Goal: Check status: Check status

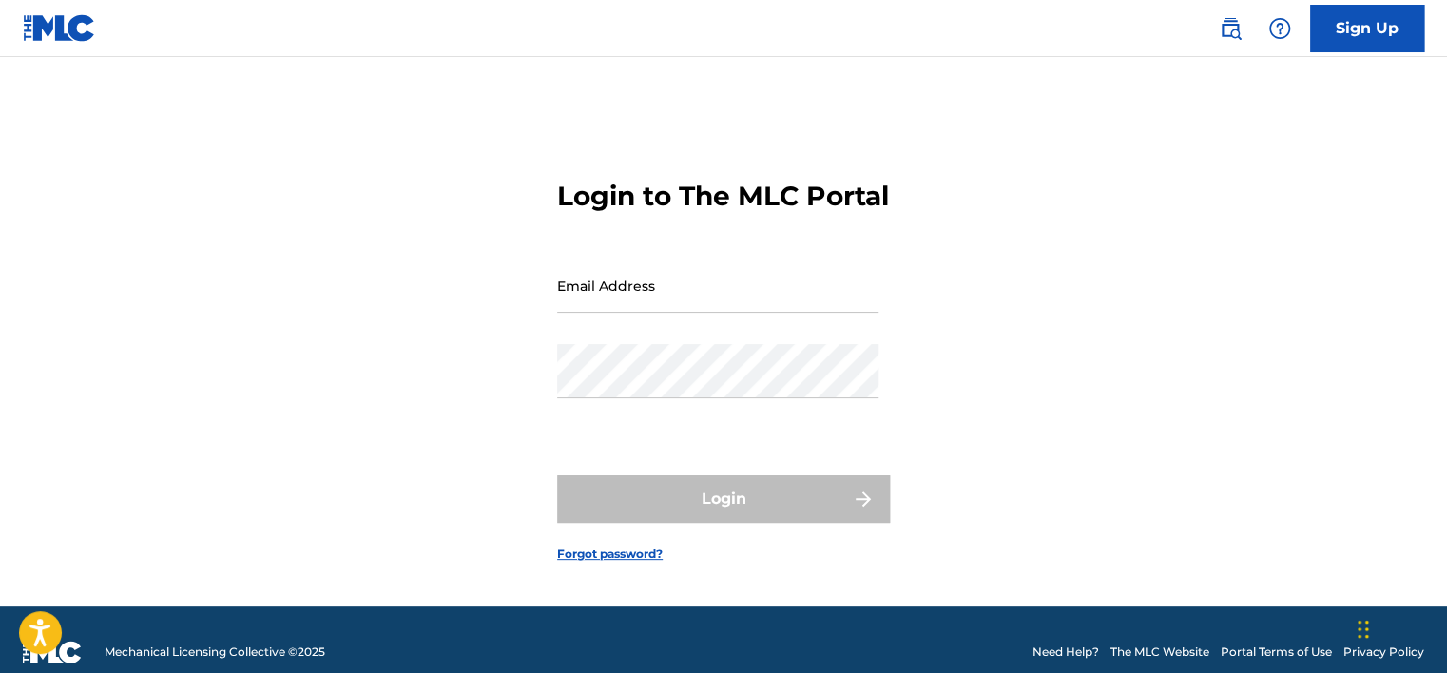
type input "[EMAIL_ADDRESS][DOMAIN_NAME]"
click at [635, 523] on div "Login" at bounding box center [723, 499] width 333 height 48
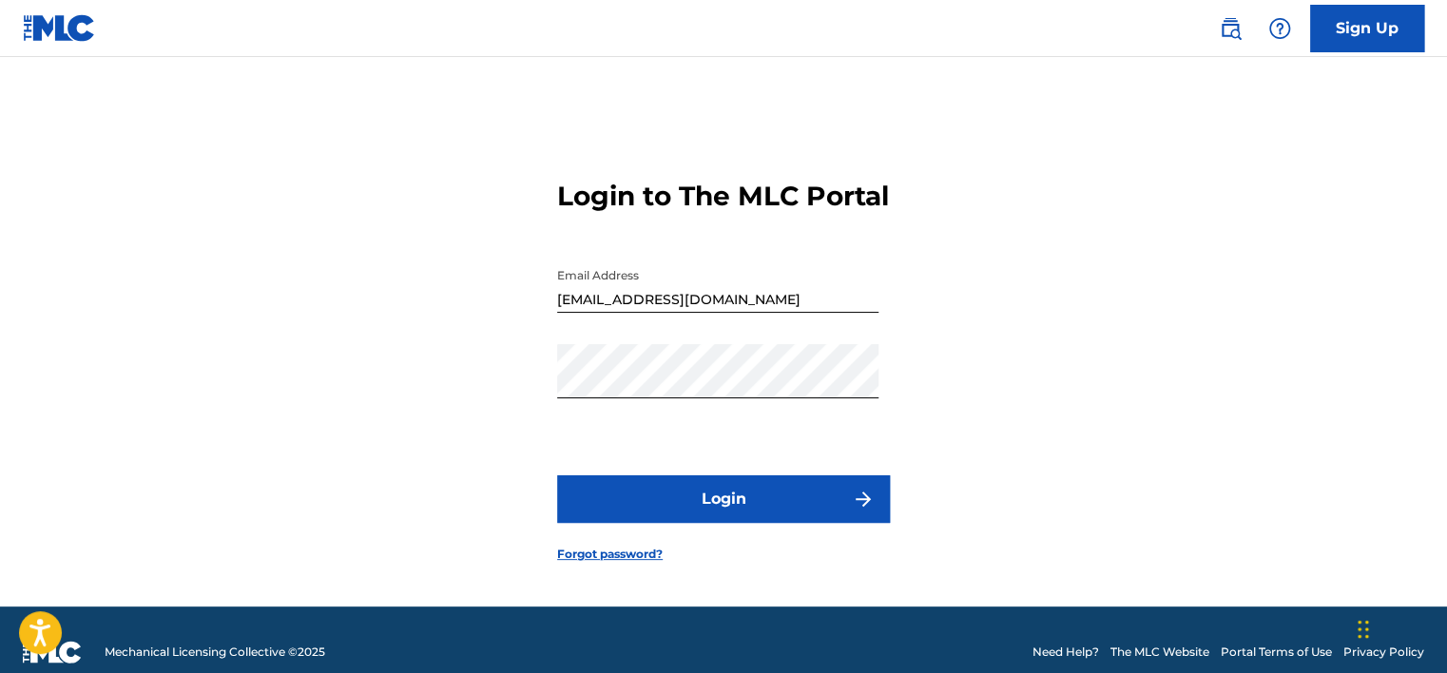
click at [715, 521] on button "Login" at bounding box center [723, 499] width 333 height 48
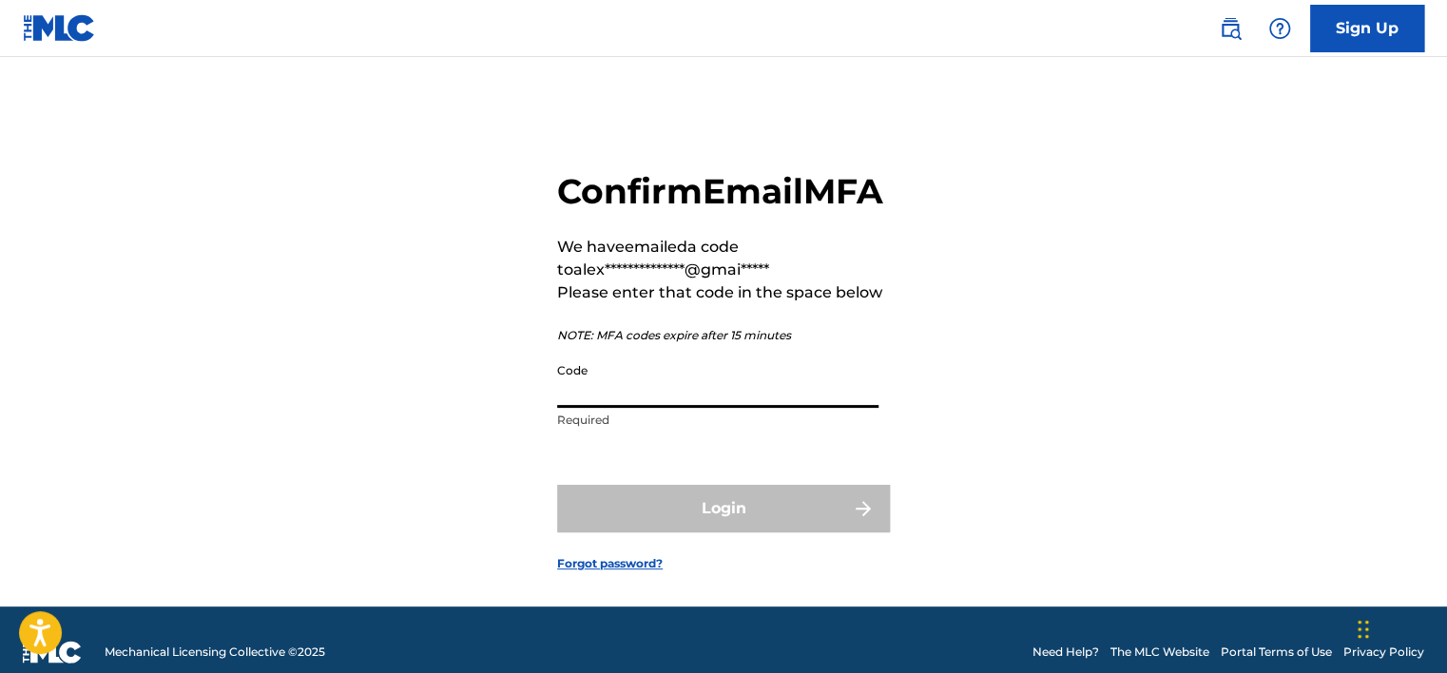
click at [615, 408] on input "Code" at bounding box center [717, 381] width 321 height 54
click at [1093, 290] on div "**********" at bounding box center [723, 356] width 1331 height 502
click at [760, 408] on input "Code" at bounding box center [717, 381] width 321 height 54
click at [595, 408] on input "Code" at bounding box center [717, 381] width 321 height 54
click at [703, 408] on input "Code" at bounding box center [717, 381] width 321 height 54
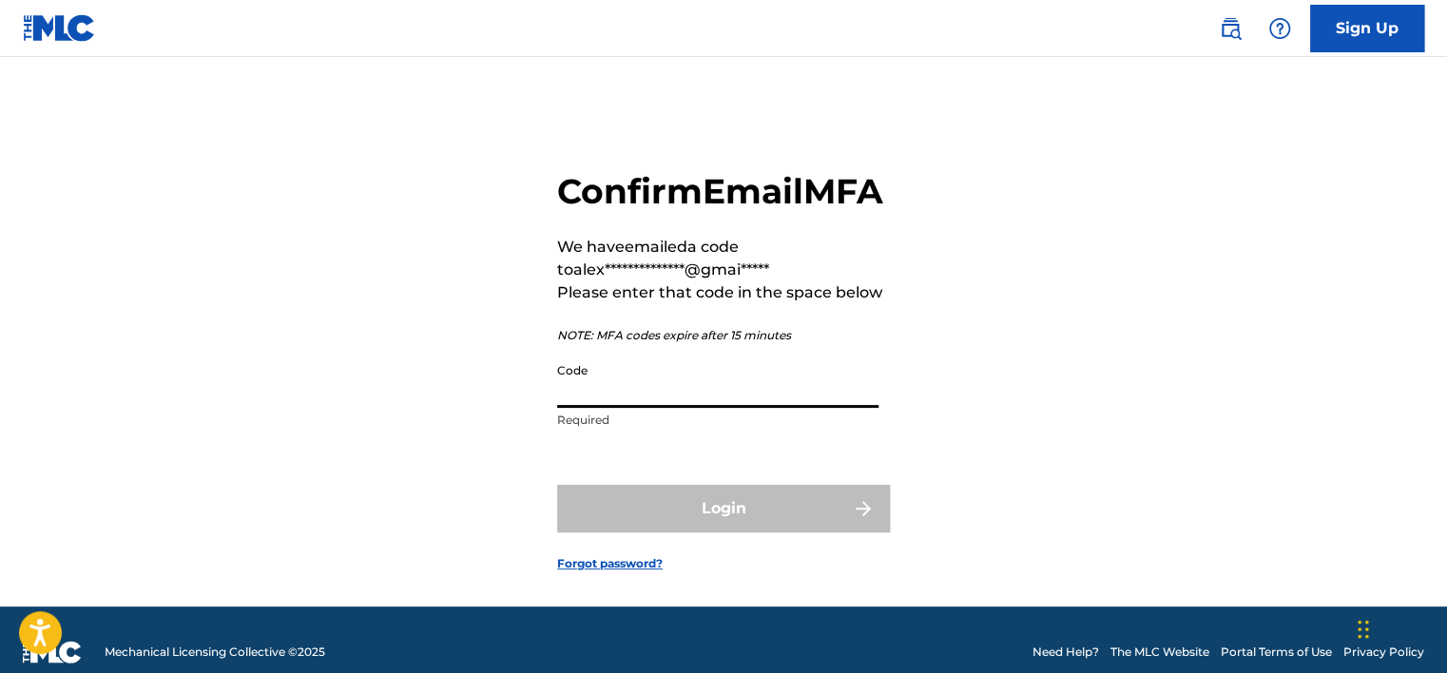
click at [703, 408] on input "Code" at bounding box center [717, 381] width 321 height 54
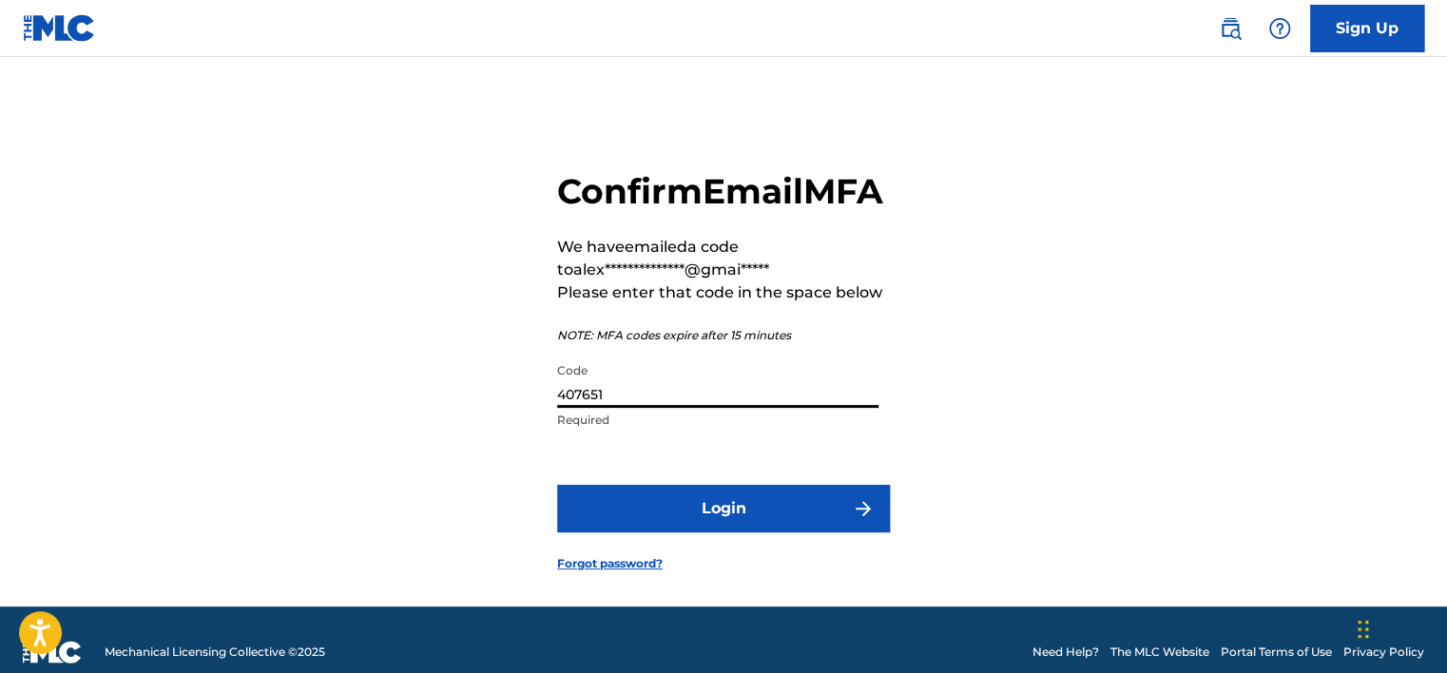
type input "407651"
click at [757, 532] on button "Login" at bounding box center [723, 509] width 333 height 48
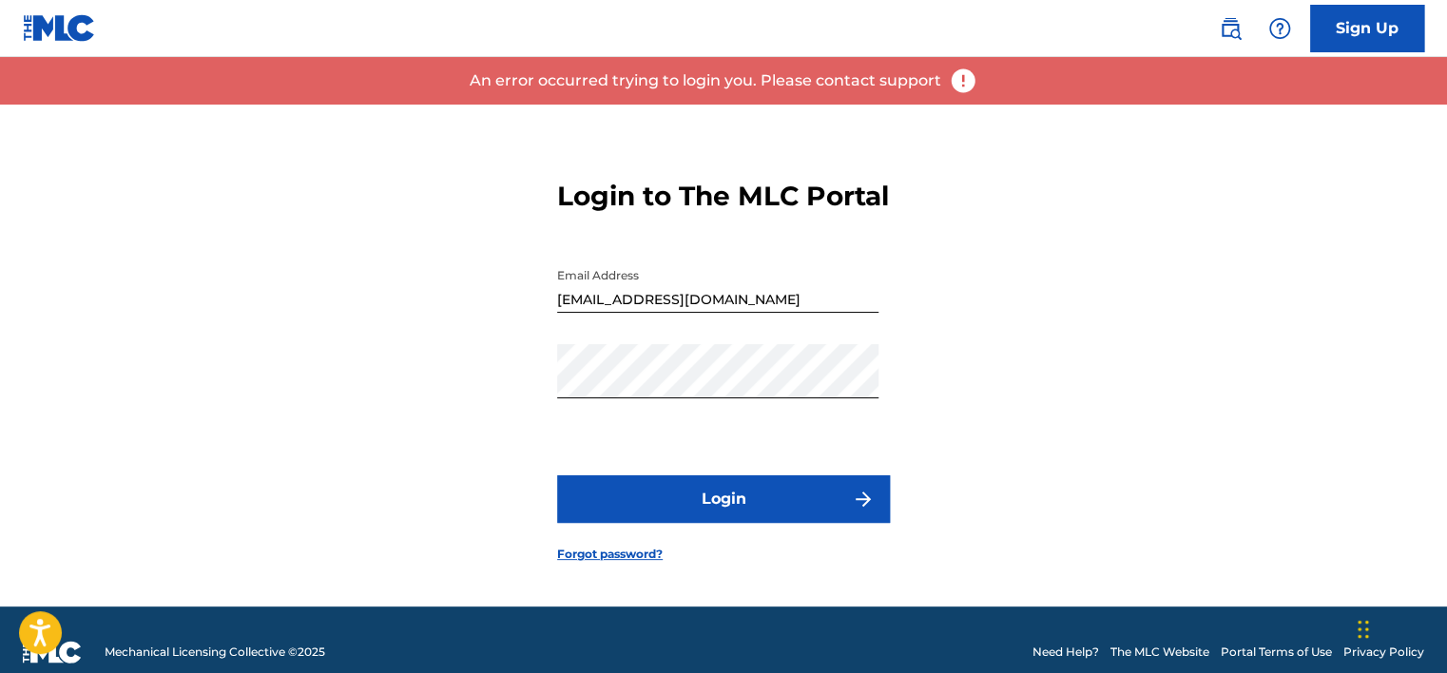
click at [736, 508] on button "Login" at bounding box center [723, 499] width 333 height 48
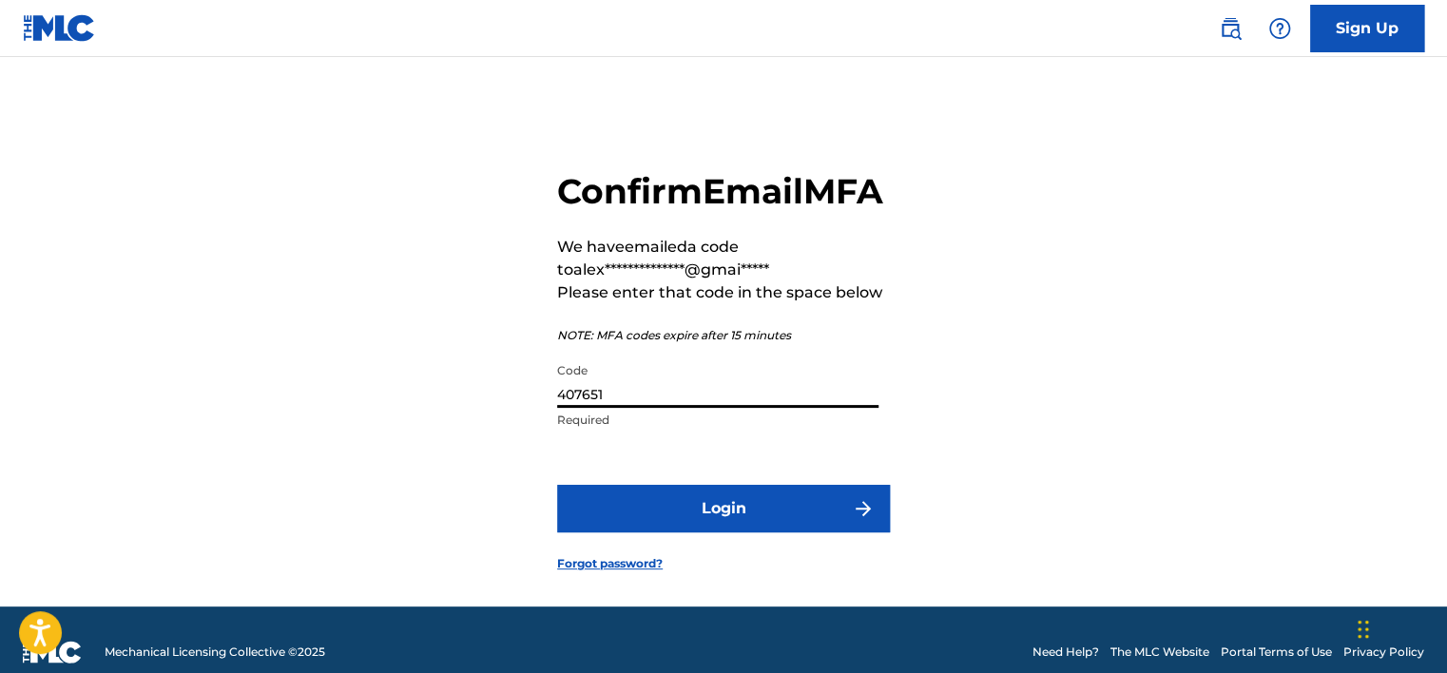
click at [672, 408] on input "407651" at bounding box center [717, 381] width 321 height 54
type input "216179"
click at [750, 525] on button "Login" at bounding box center [723, 509] width 333 height 48
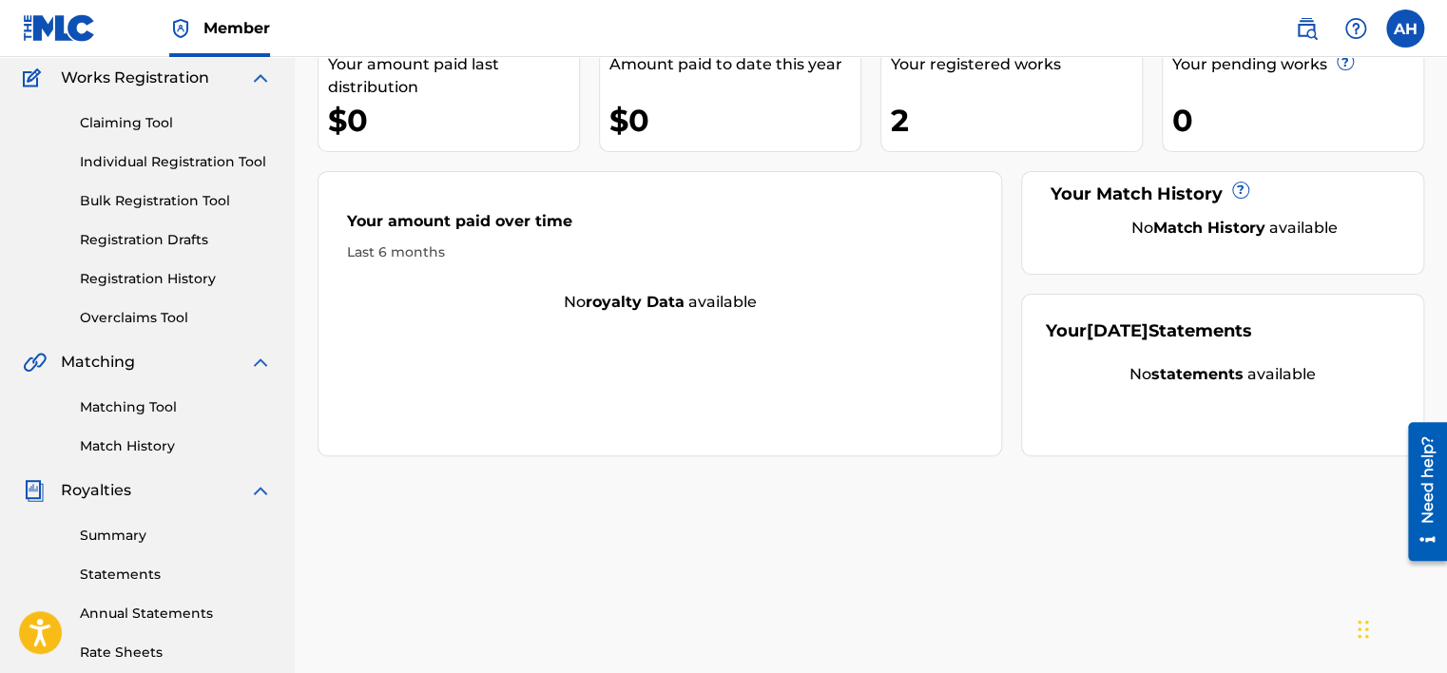
scroll to position [190, 0]
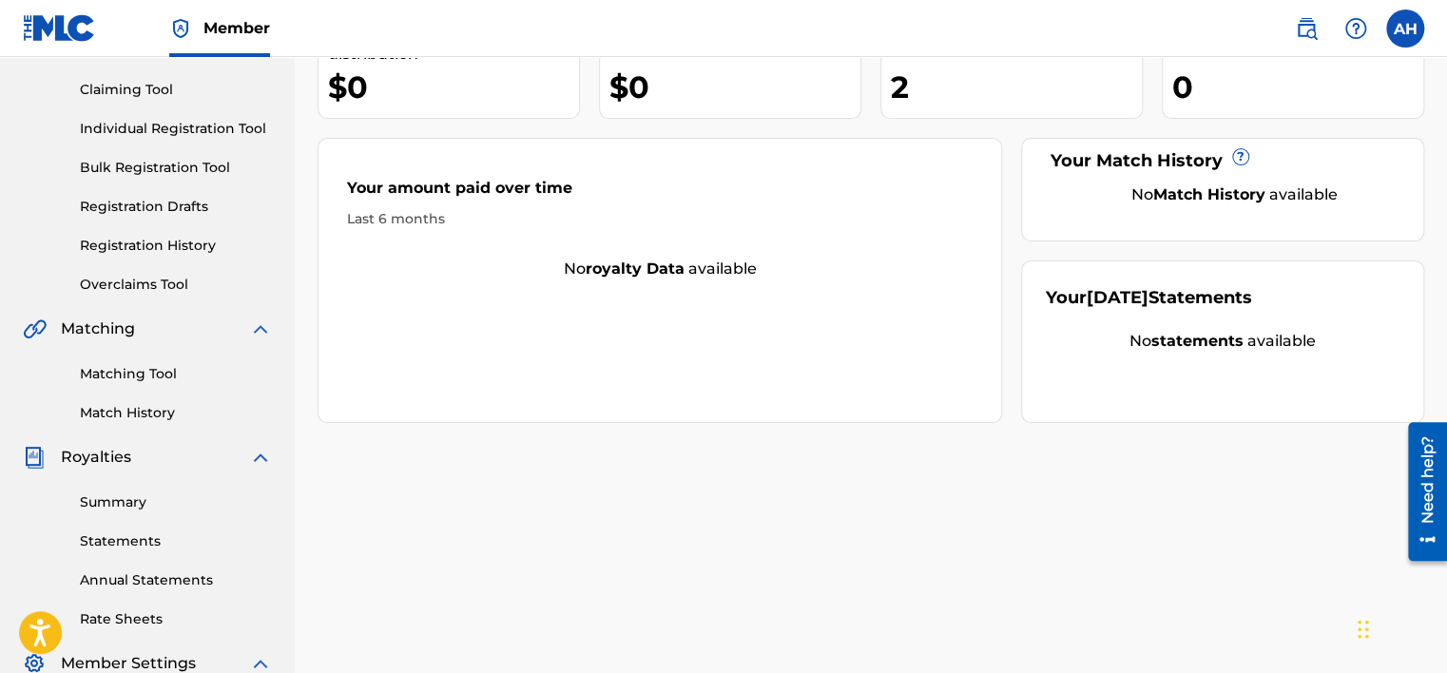
click at [175, 245] on link "Registration History" at bounding box center [176, 246] width 192 height 20
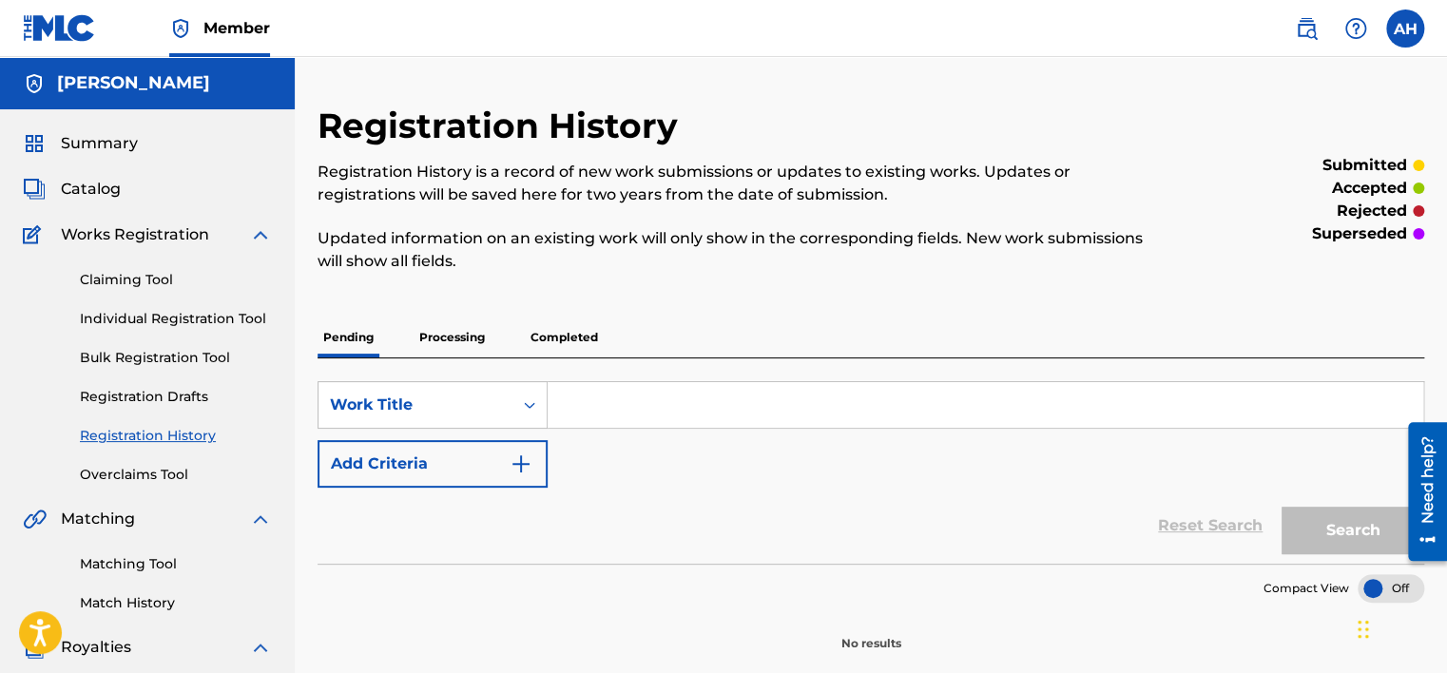
click at [586, 332] on p "Completed" at bounding box center [564, 337] width 79 height 40
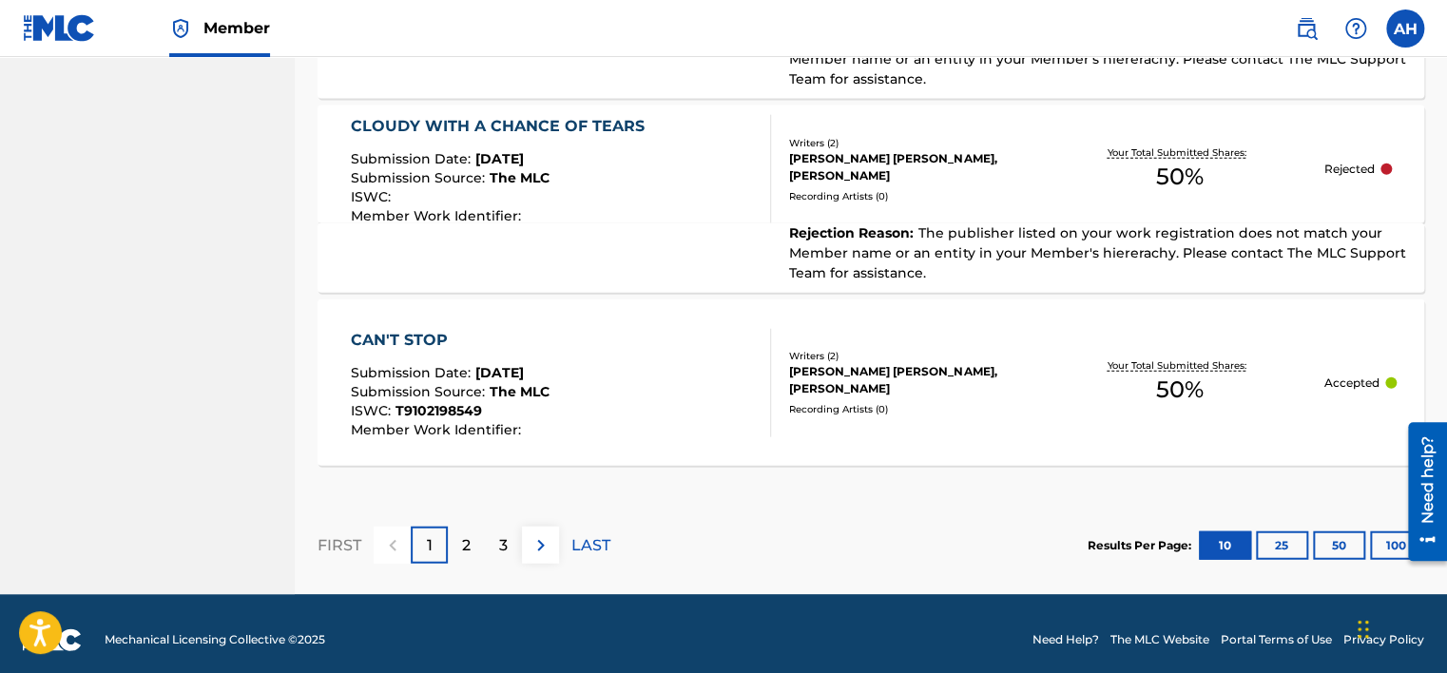
scroll to position [2126, 0]
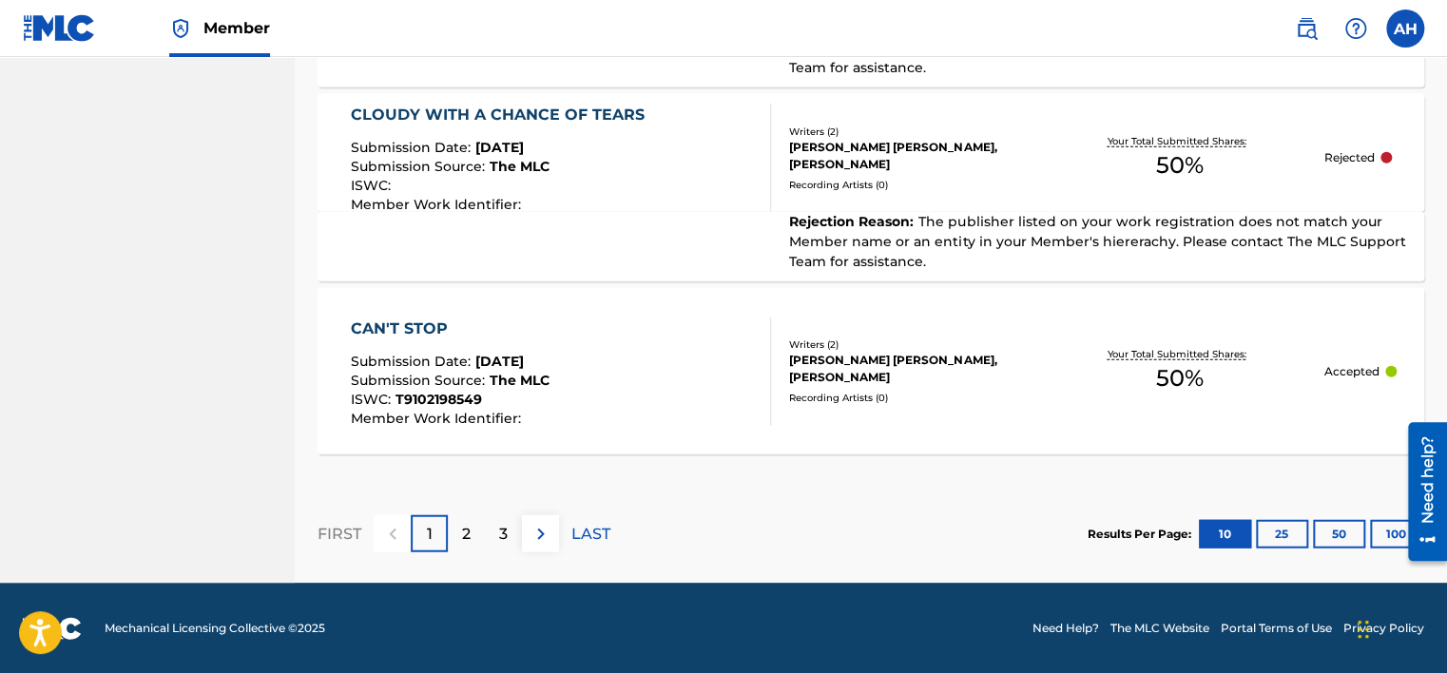
click at [463, 532] on p "2" at bounding box center [466, 534] width 9 height 23
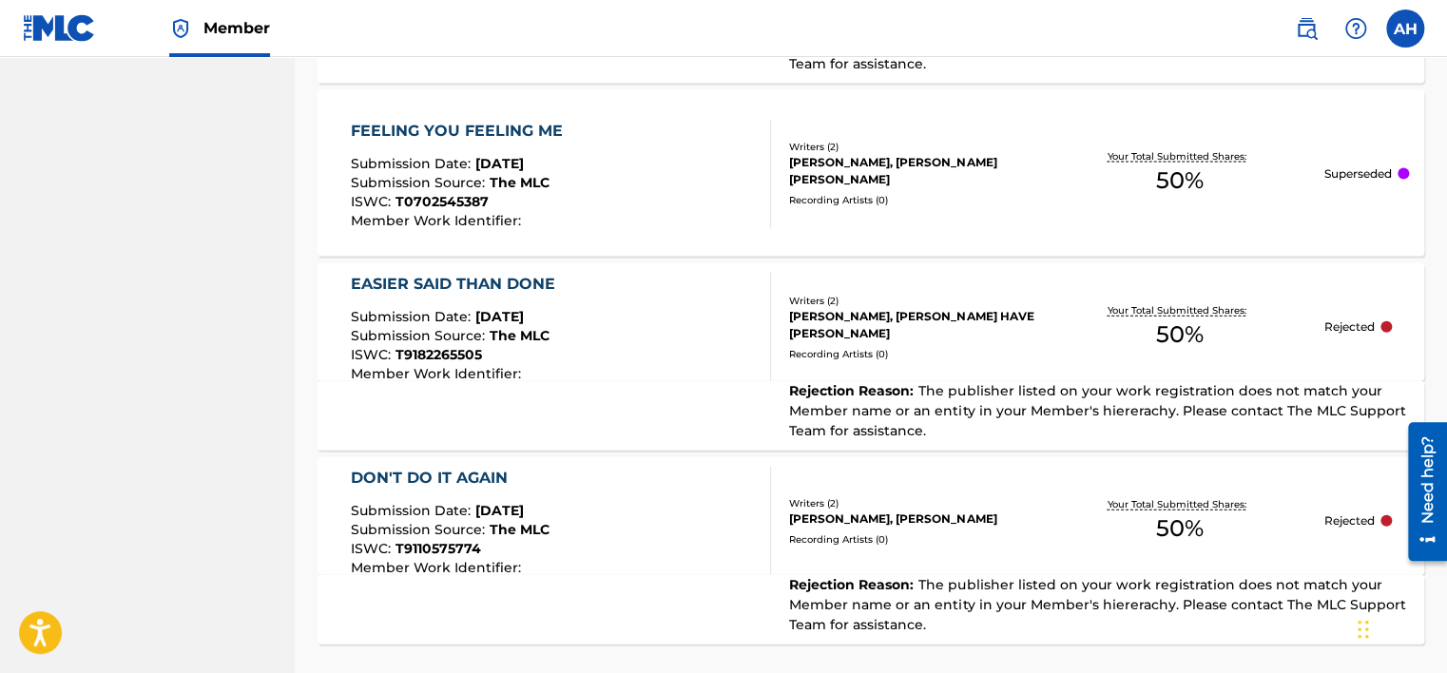
scroll to position [2147, 0]
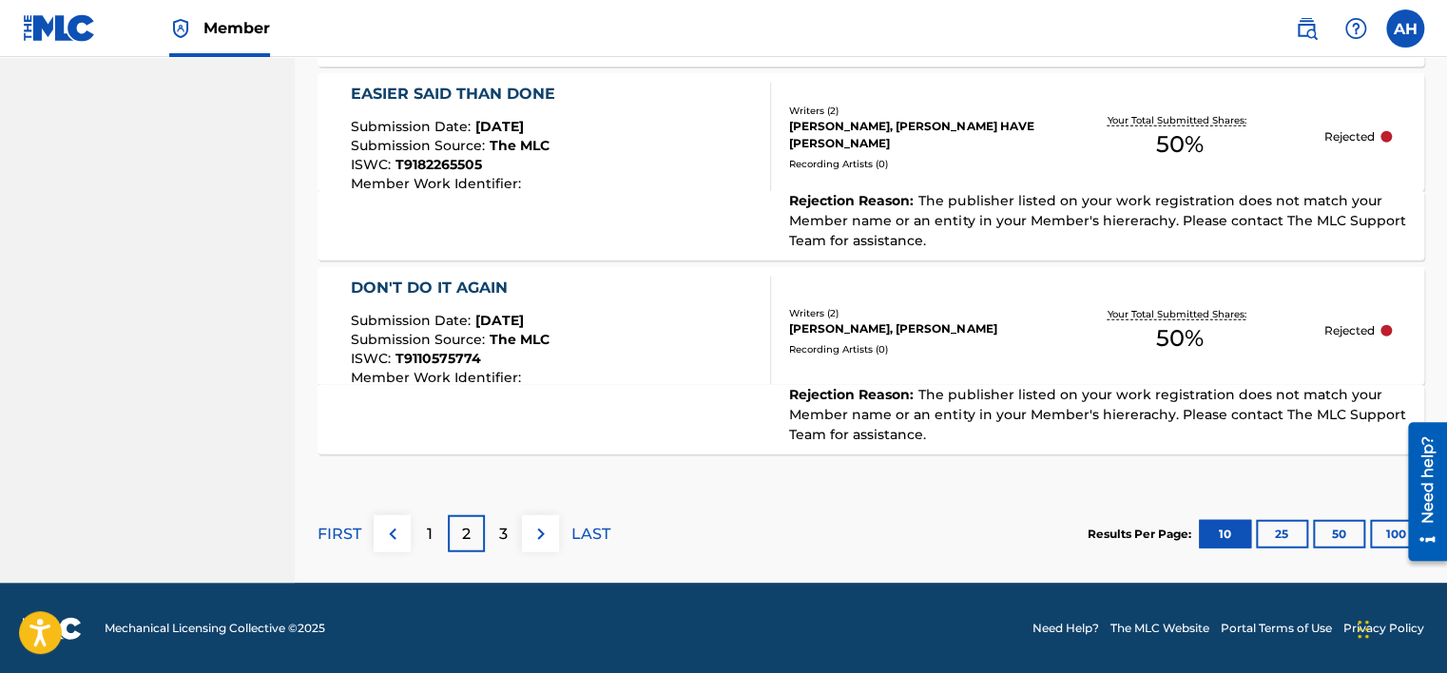
click at [437, 539] on div "1" at bounding box center [429, 533] width 37 height 37
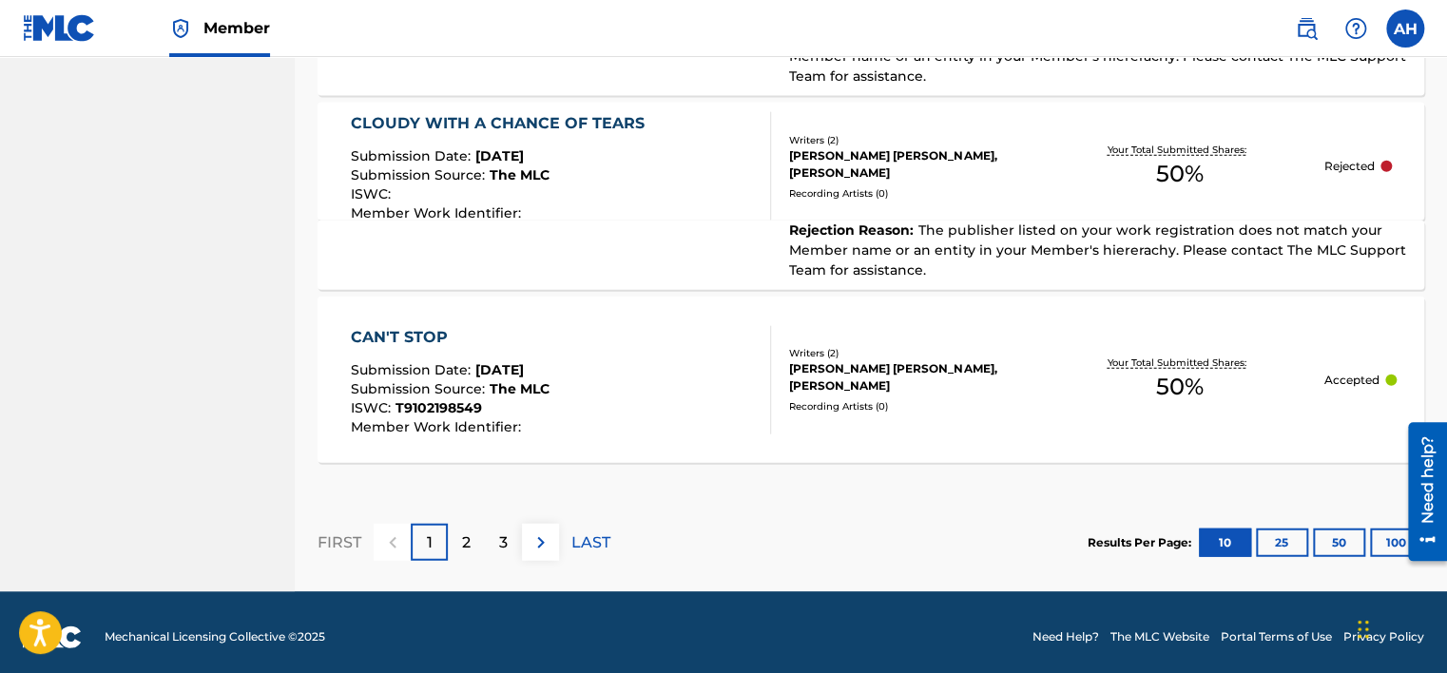
scroll to position [2126, 0]
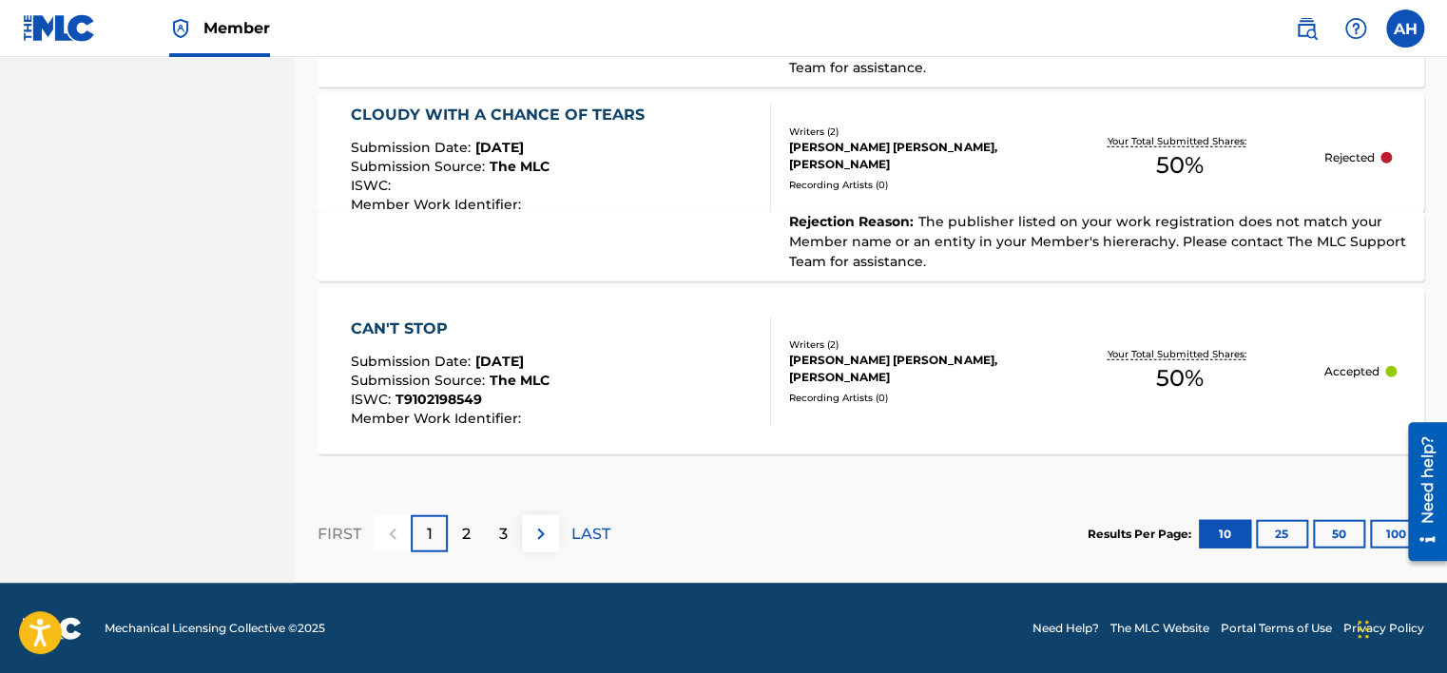
drag, startPoint x: 502, startPoint y: 527, endPoint x: 531, endPoint y: 541, distance: 32.7
click at [502, 528] on p "3" at bounding box center [503, 534] width 9 height 23
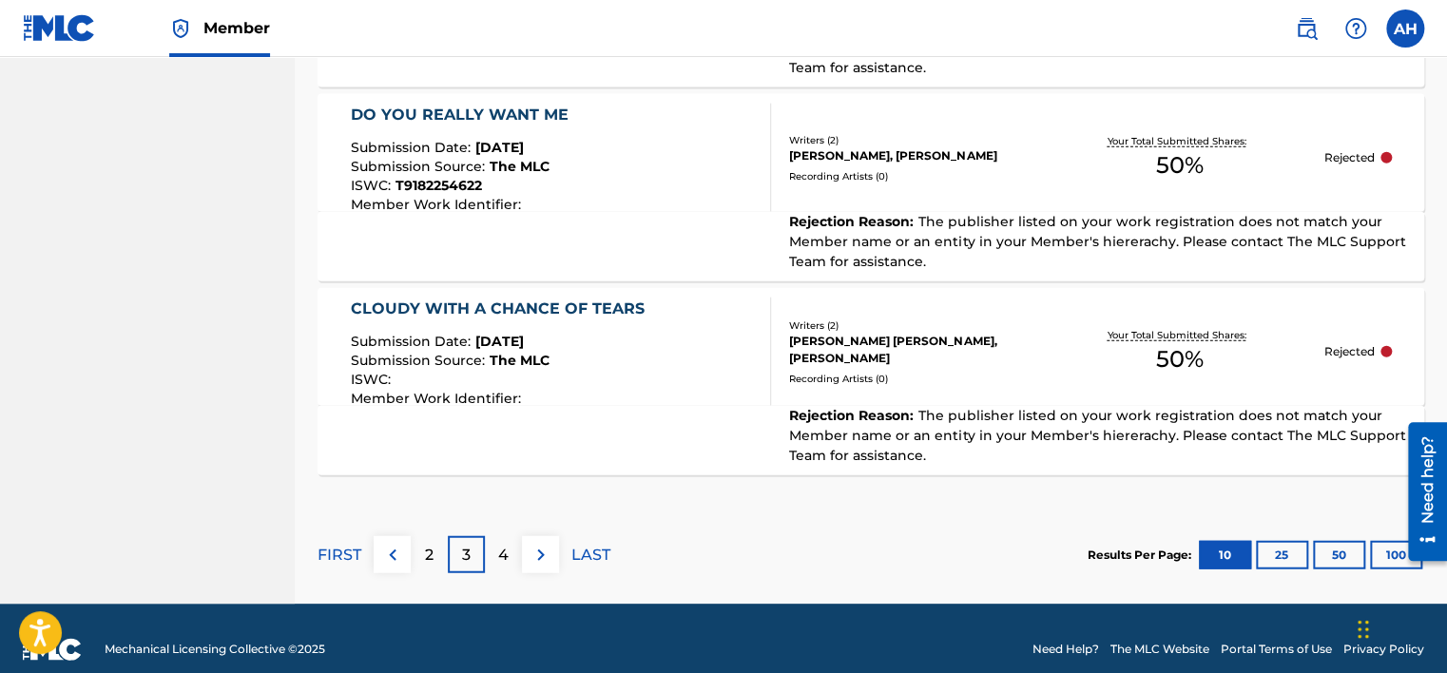
scroll to position [2147, 0]
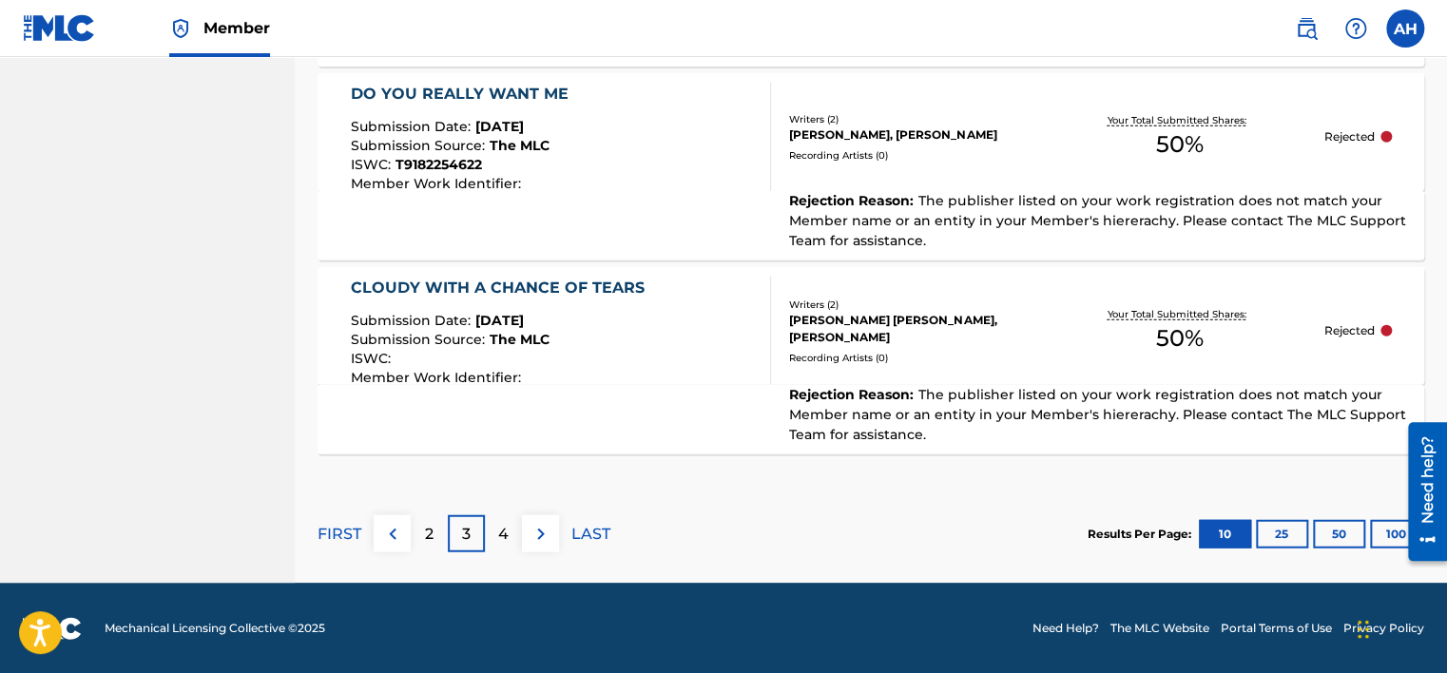
click at [590, 536] on p "LAST" at bounding box center [590, 534] width 39 height 23
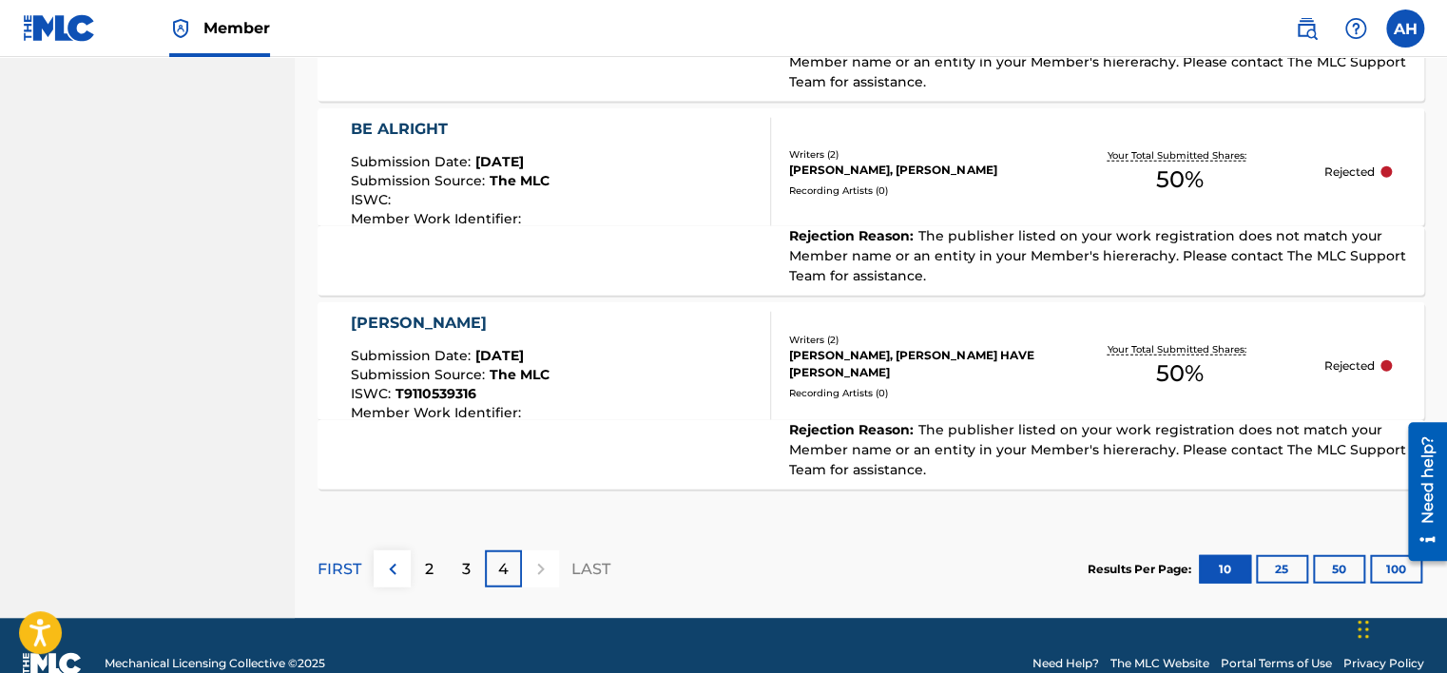
scroll to position [2168, 0]
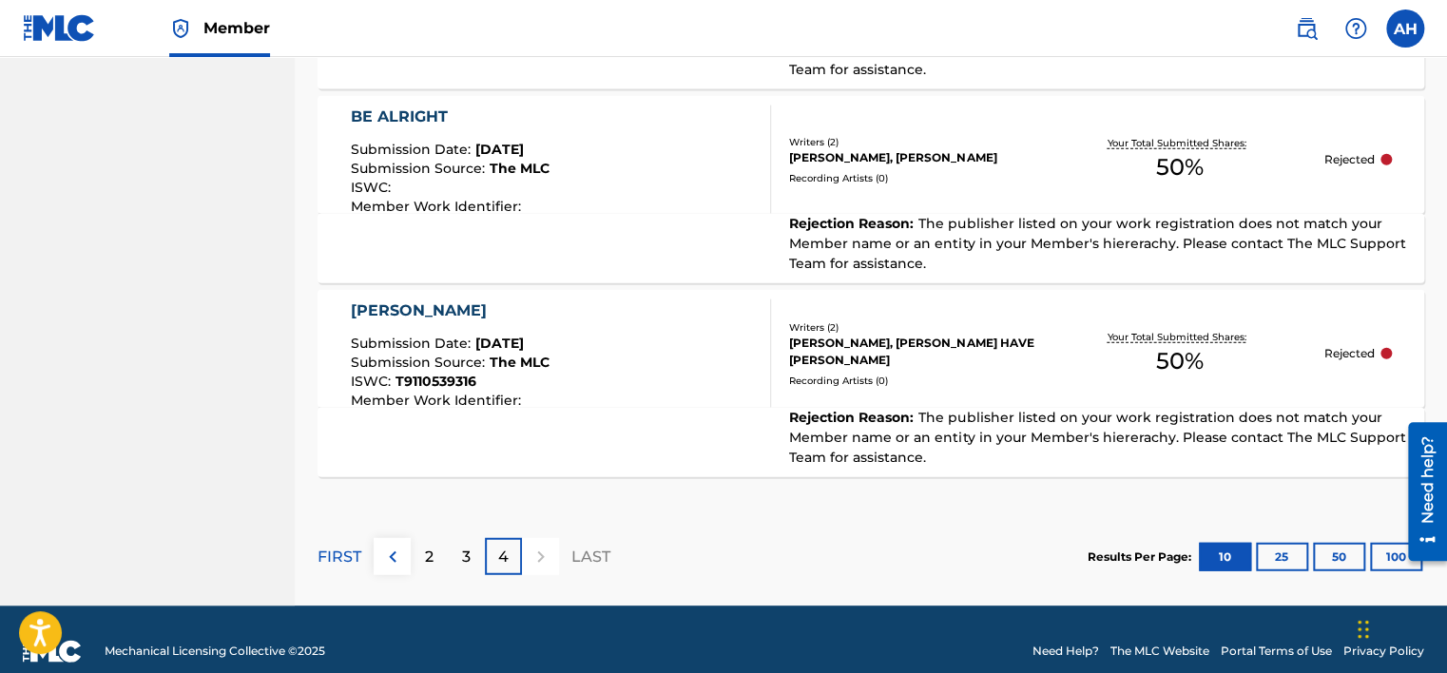
click at [396, 546] on img at bounding box center [392, 557] width 23 height 23
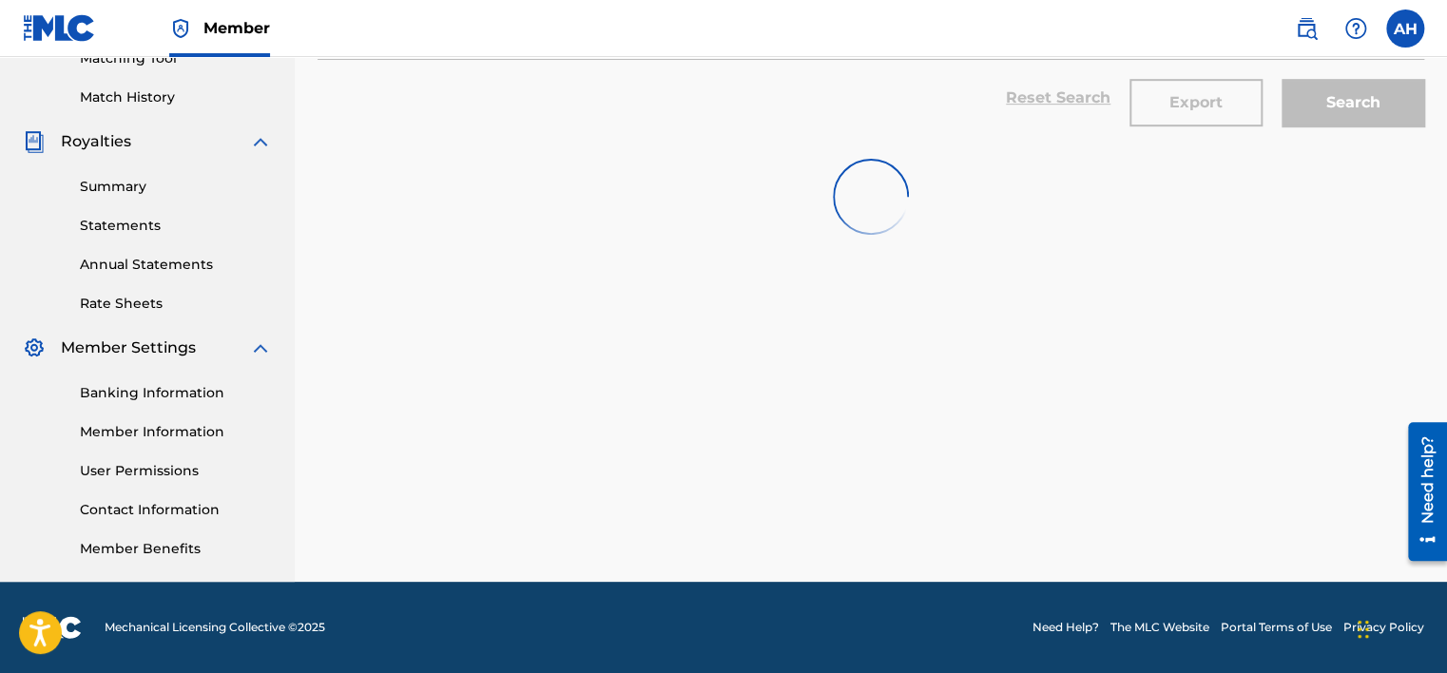
scroll to position [2147, 0]
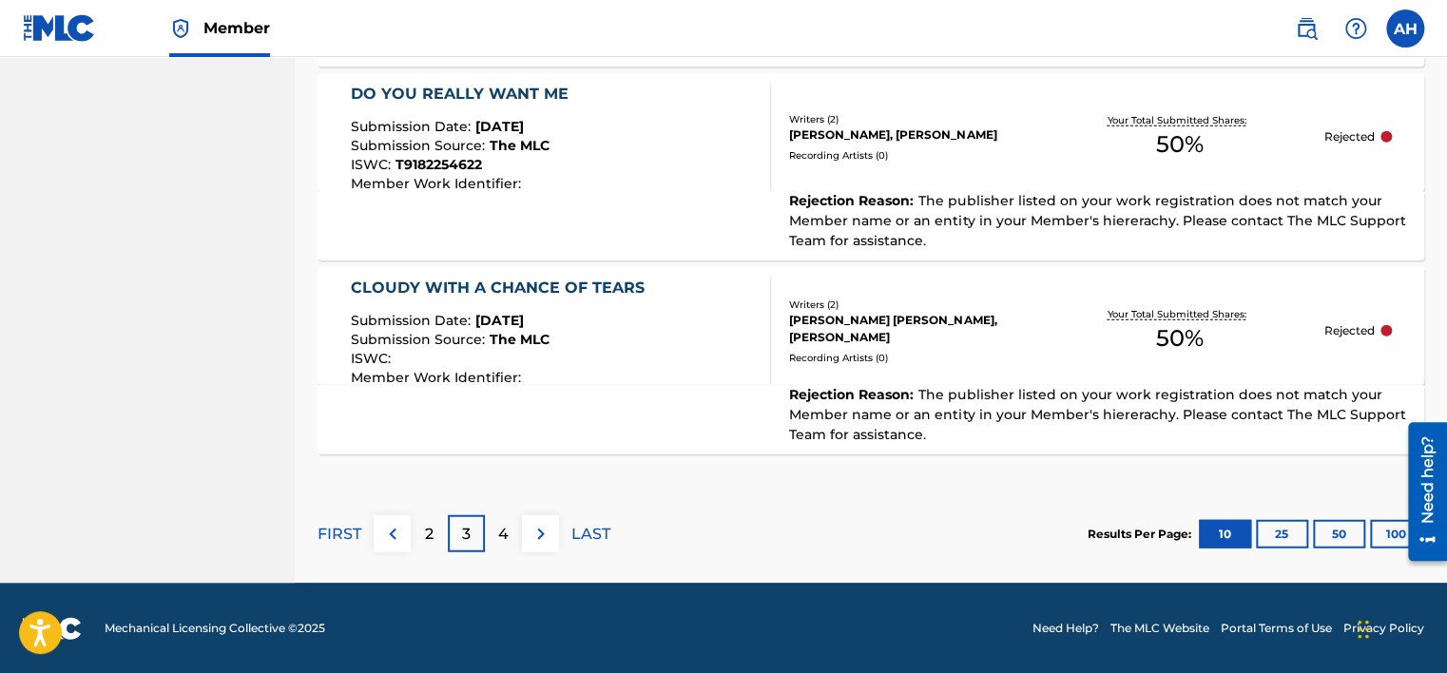
click at [407, 548] on button at bounding box center [392, 533] width 37 height 37
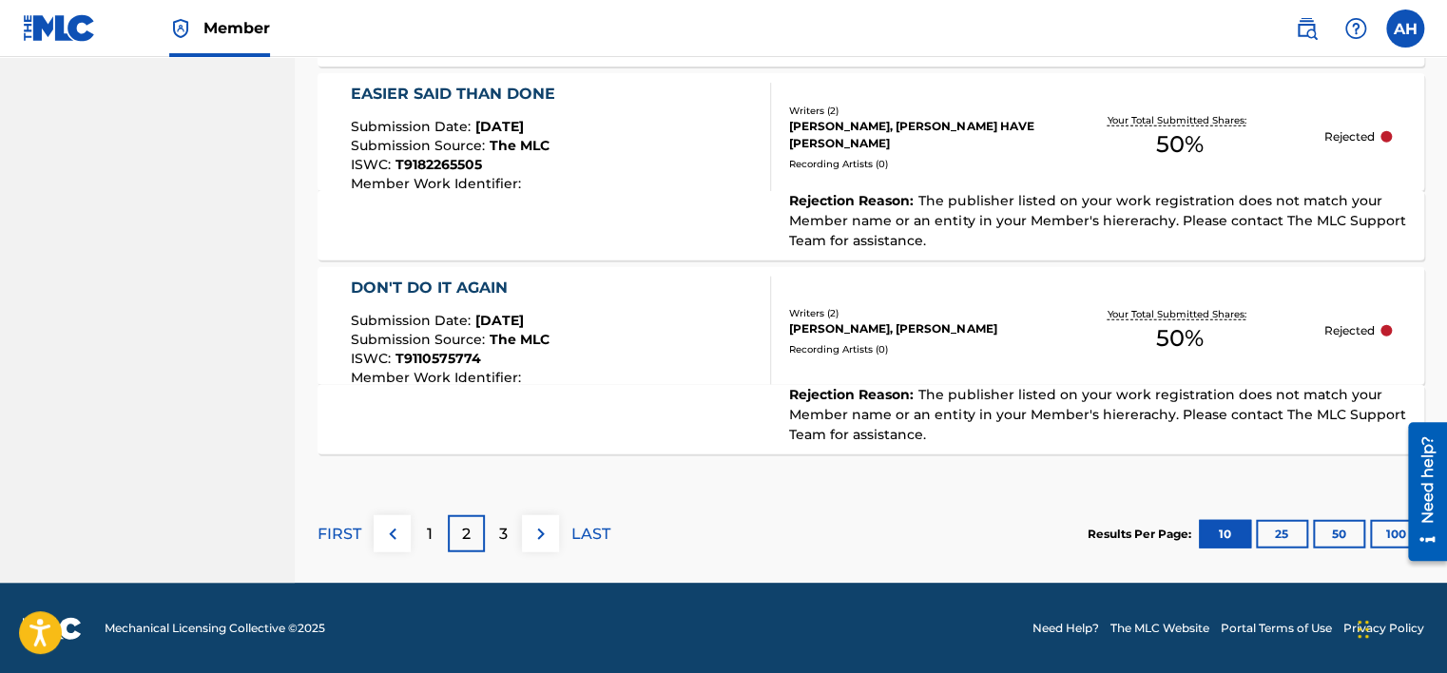
click at [437, 531] on div "1" at bounding box center [429, 533] width 37 height 37
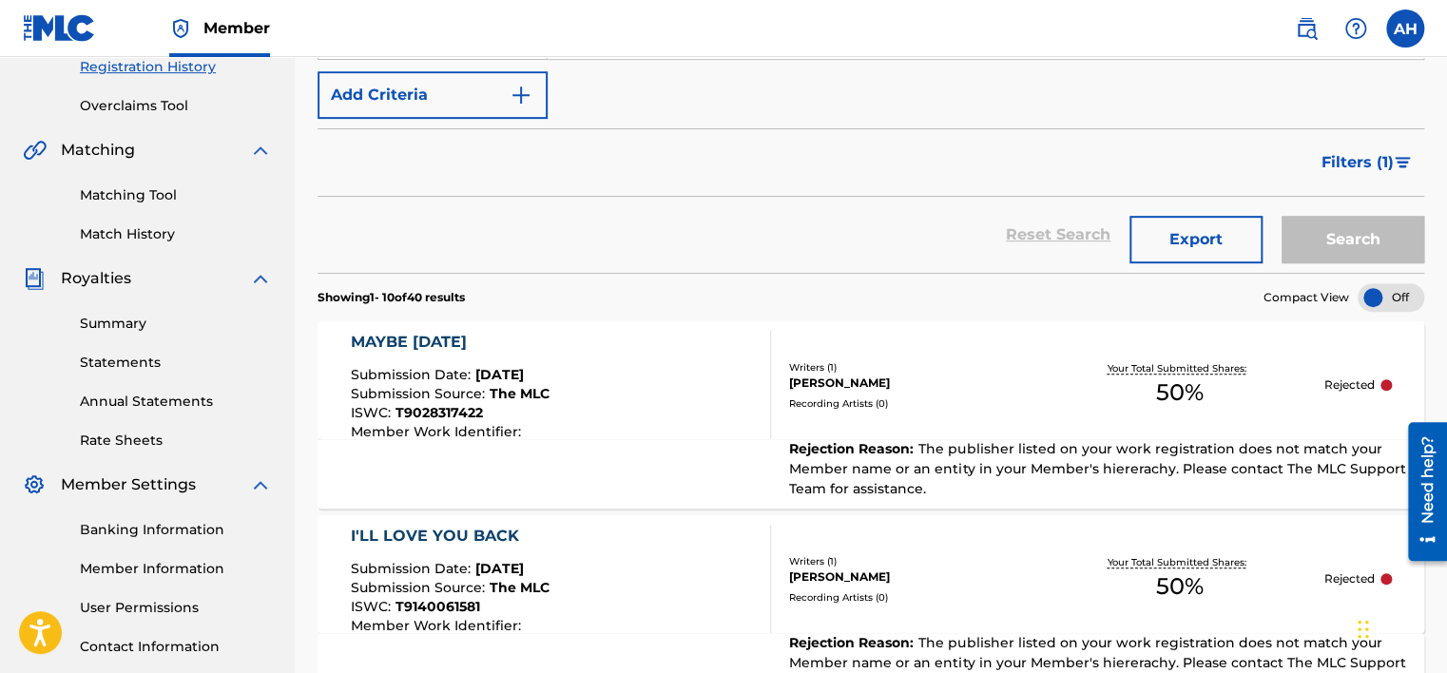
scroll to position [475, 0]
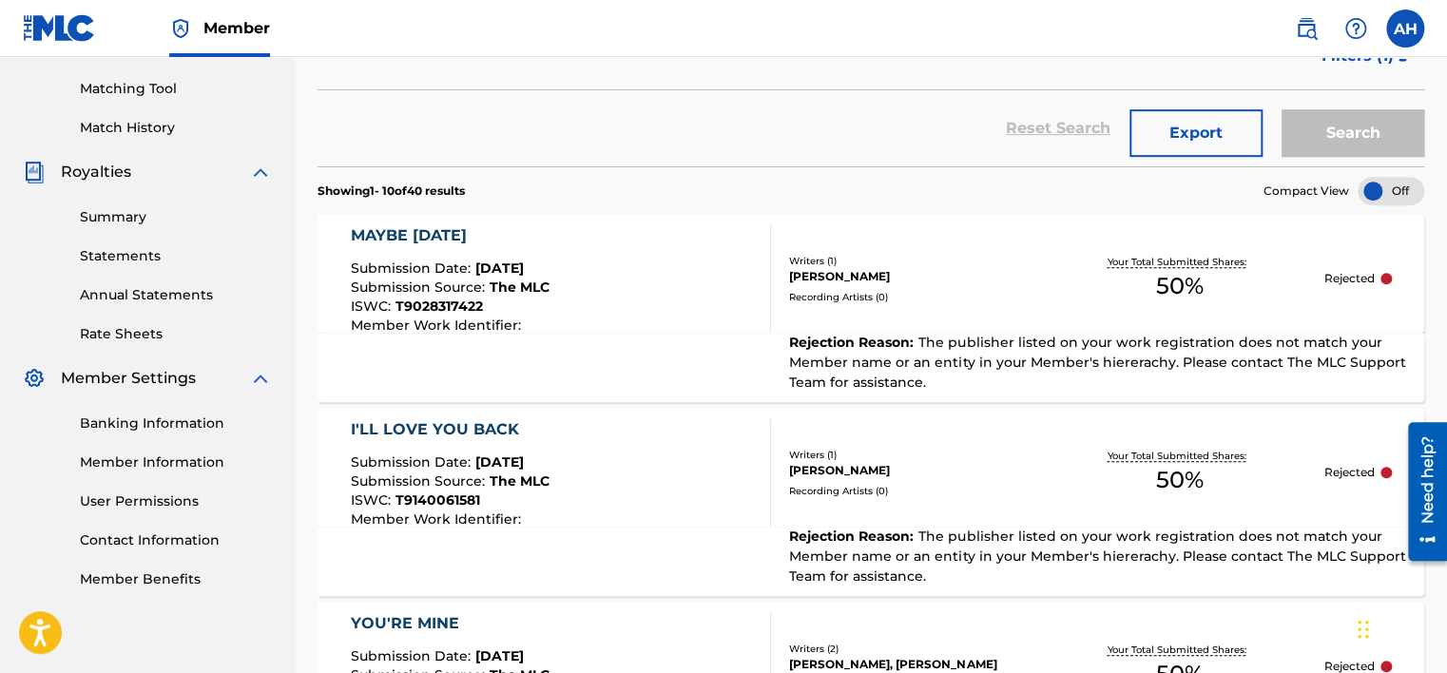
click at [418, 235] on div "MAYBE [DATE]" at bounding box center [450, 235] width 199 height 23
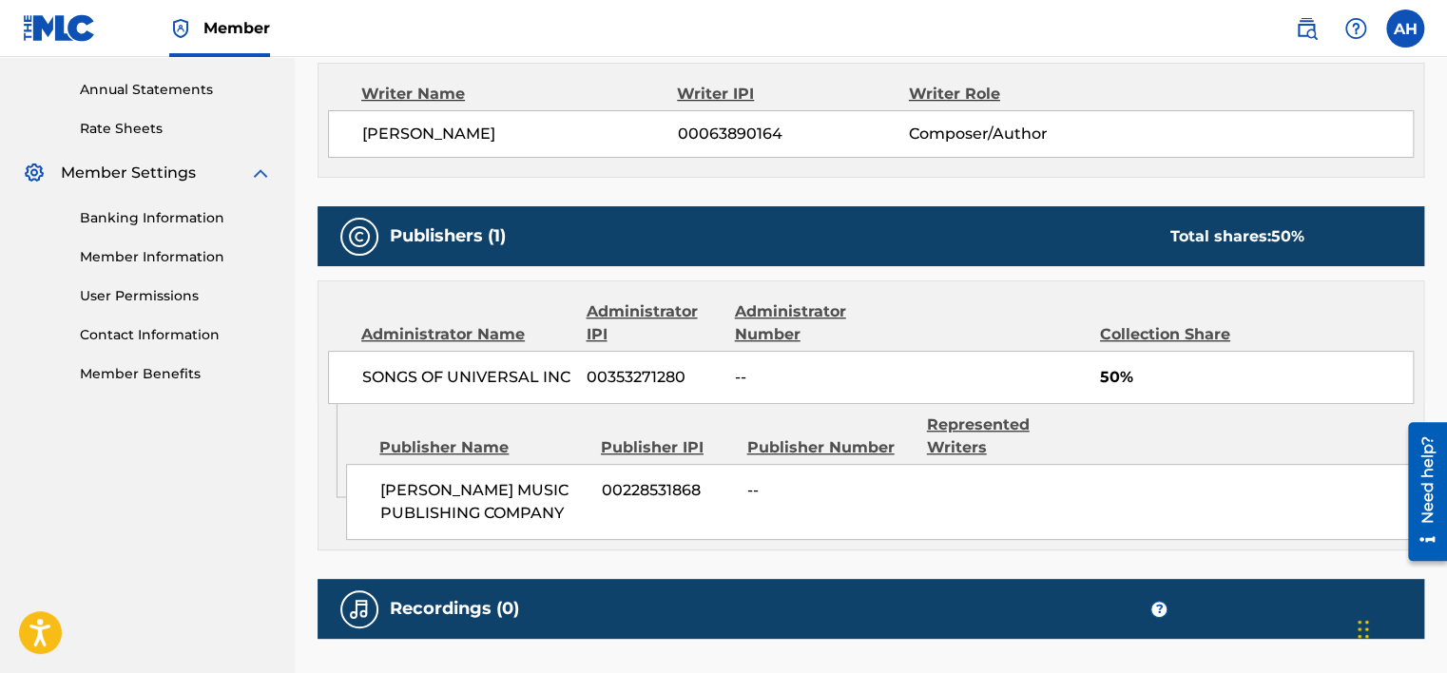
scroll to position [470, 0]
